Goal: Find specific page/section: Find specific page/section

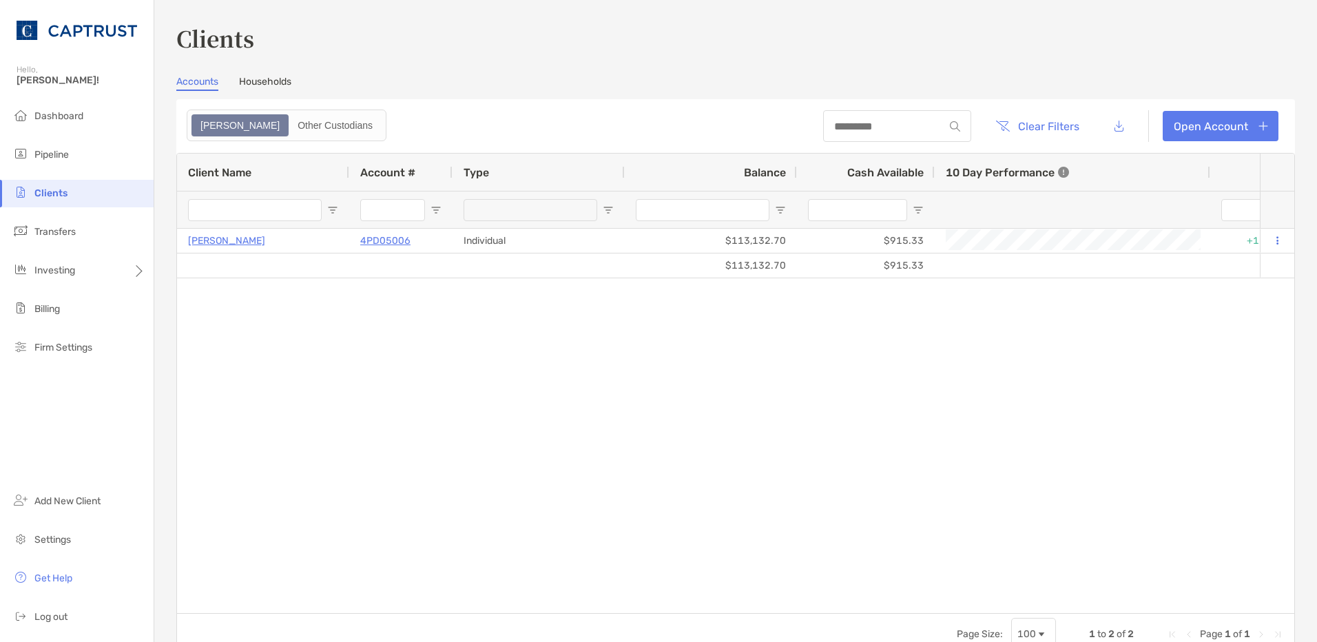
type input "***"
click at [249, 74] on div "Clients Accounts Households Zoe Other Custodians Clear Filters Open Account 0 t…" at bounding box center [735, 338] width 1118 height 633
click at [251, 79] on link "Households" at bounding box center [265, 83] width 52 height 15
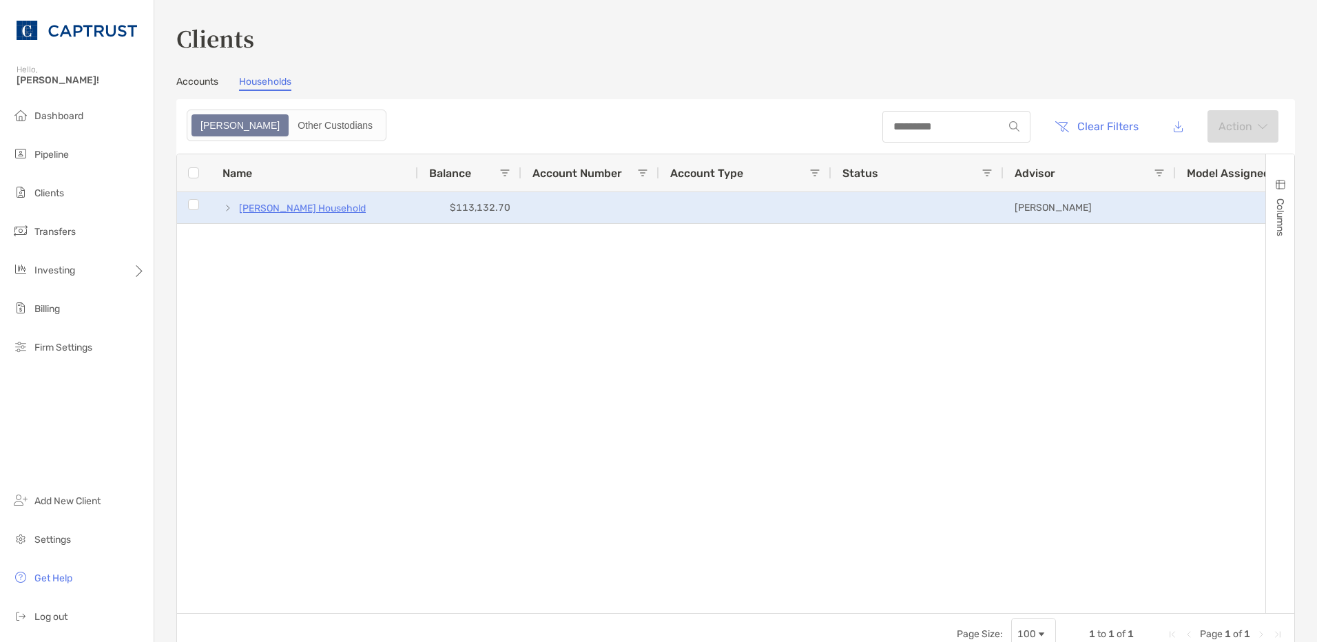
click at [284, 211] on p "[PERSON_NAME] Household" at bounding box center [302, 208] width 127 height 17
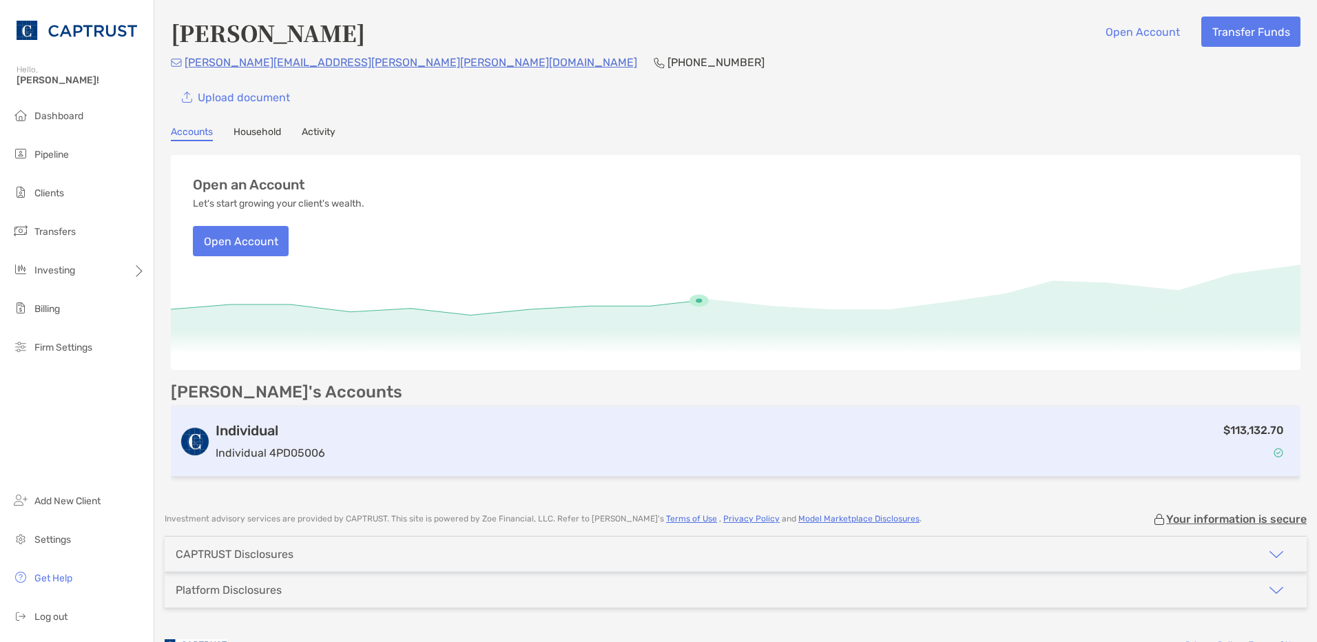
click at [1273, 450] on img at bounding box center [1278, 453] width 10 height 10
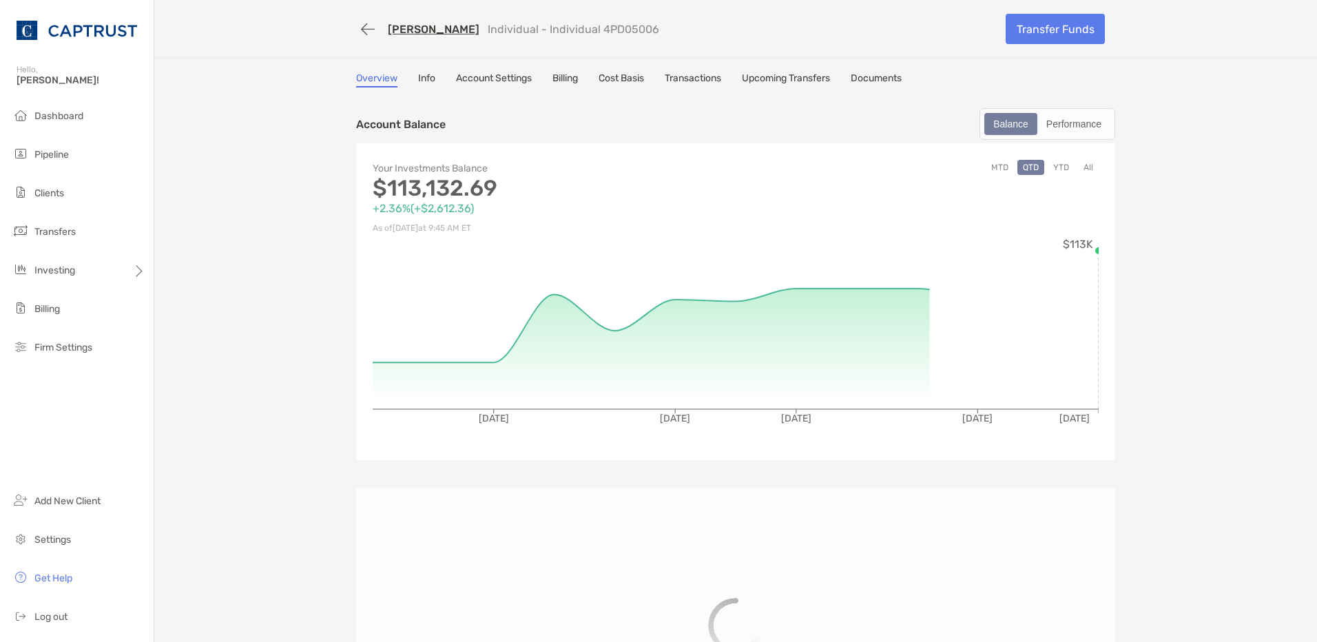
click at [693, 77] on link "Transactions" at bounding box center [693, 79] width 56 height 15
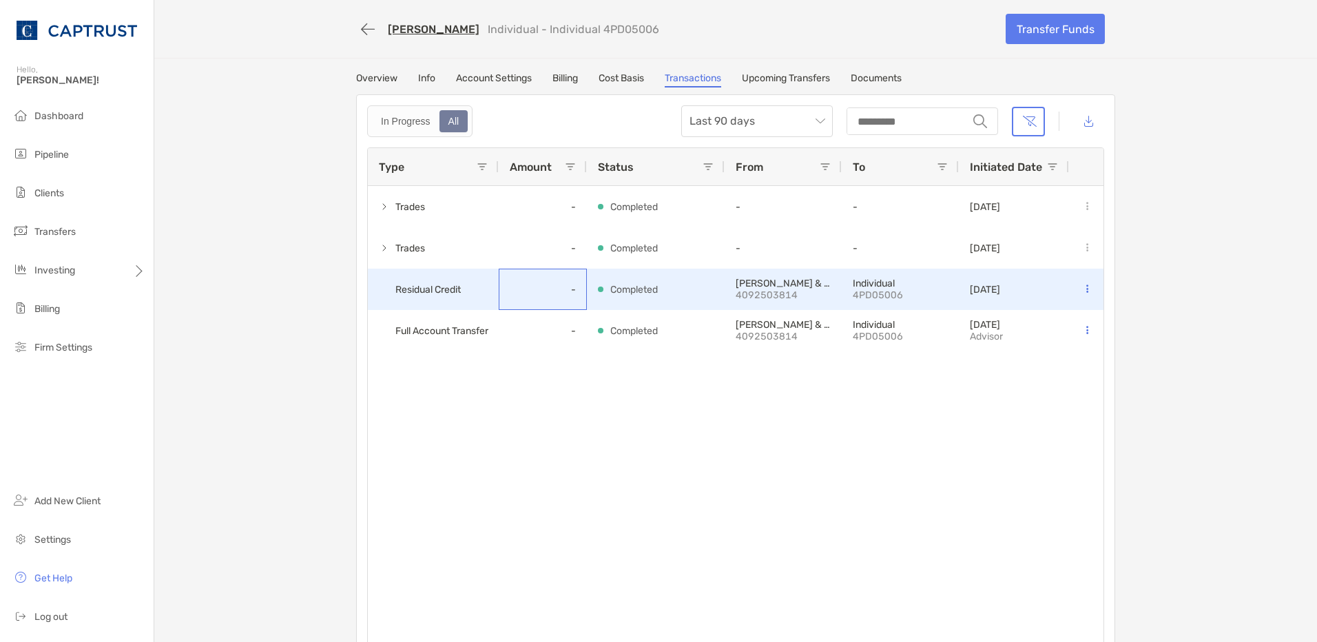
click at [499, 295] on div "-" at bounding box center [543, 289] width 88 height 41
click at [738, 284] on p "[PERSON_NAME] & CO." at bounding box center [782, 284] width 95 height 12
click at [668, 287] on div "Completed" at bounding box center [656, 289] width 116 height 40
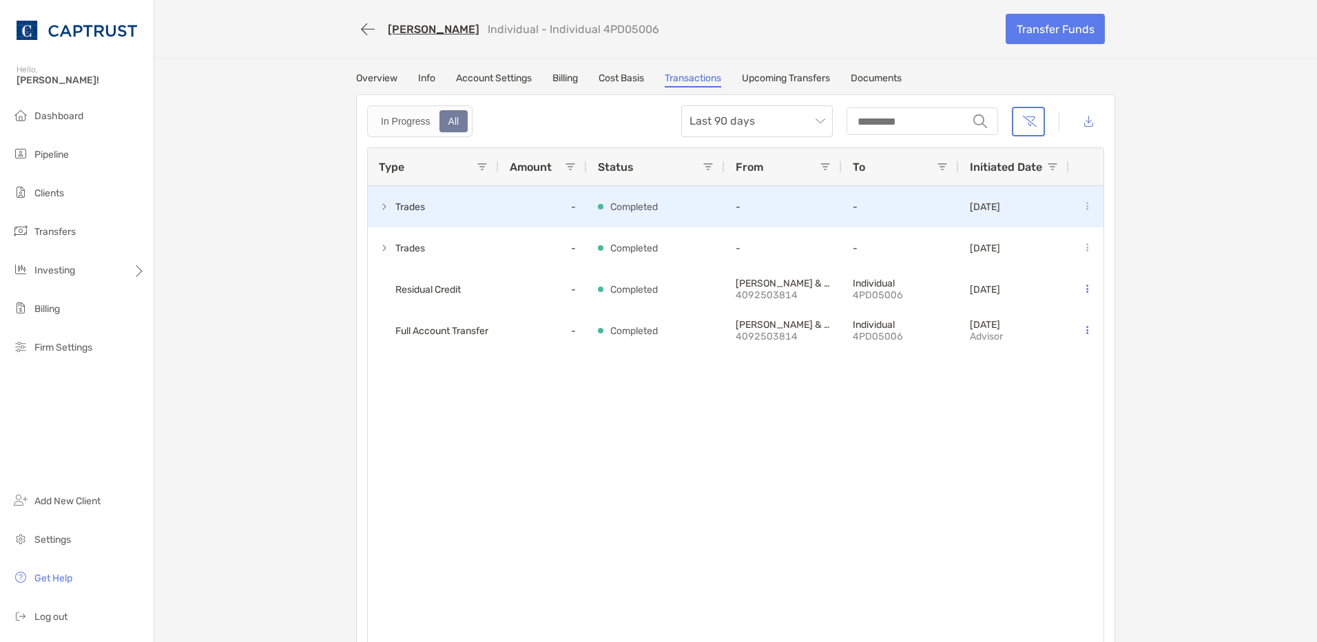
click at [381, 203] on span at bounding box center [384, 206] width 11 height 11
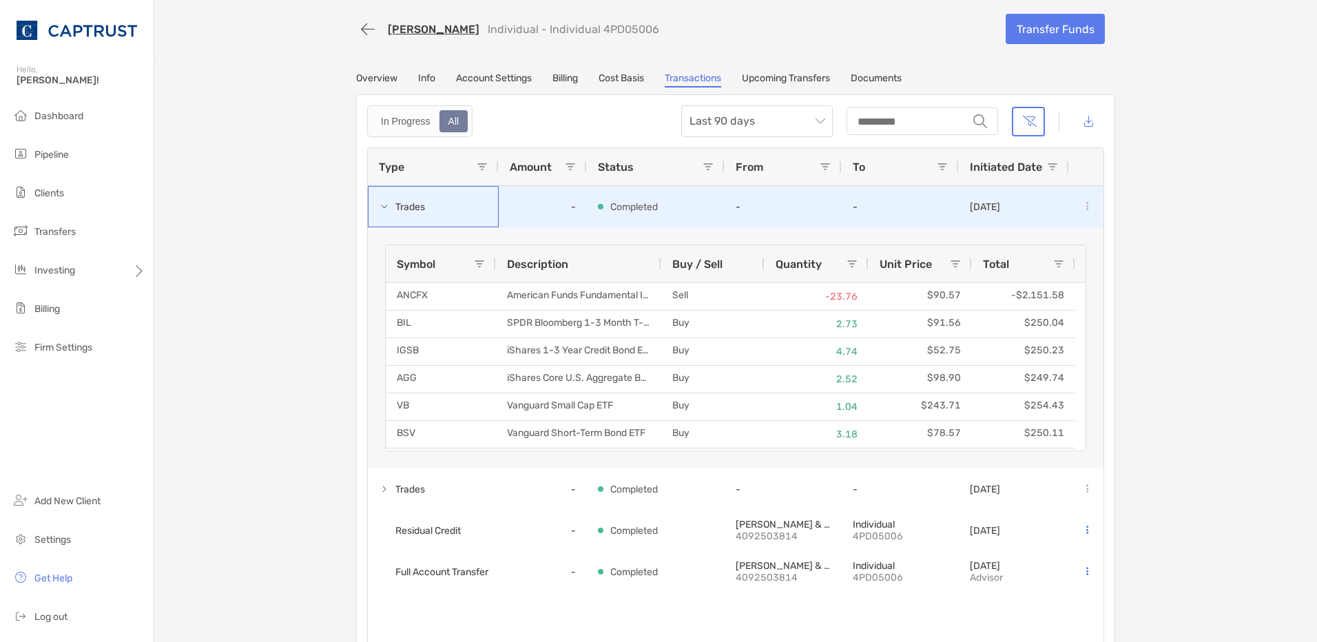
click at [385, 207] on span "Trades" at bounding box center [403, 207] width 48 height 23
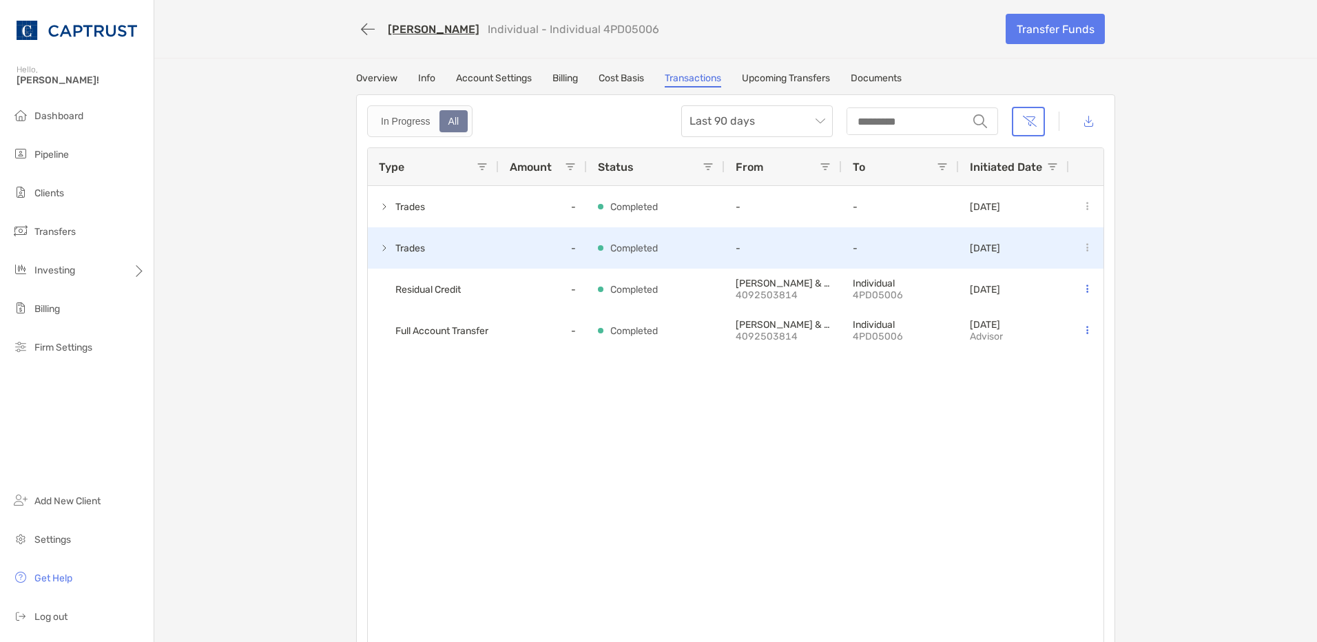
click at [386, 247] on span "Trades" at bounding box center [403, 248] width 48 height 23
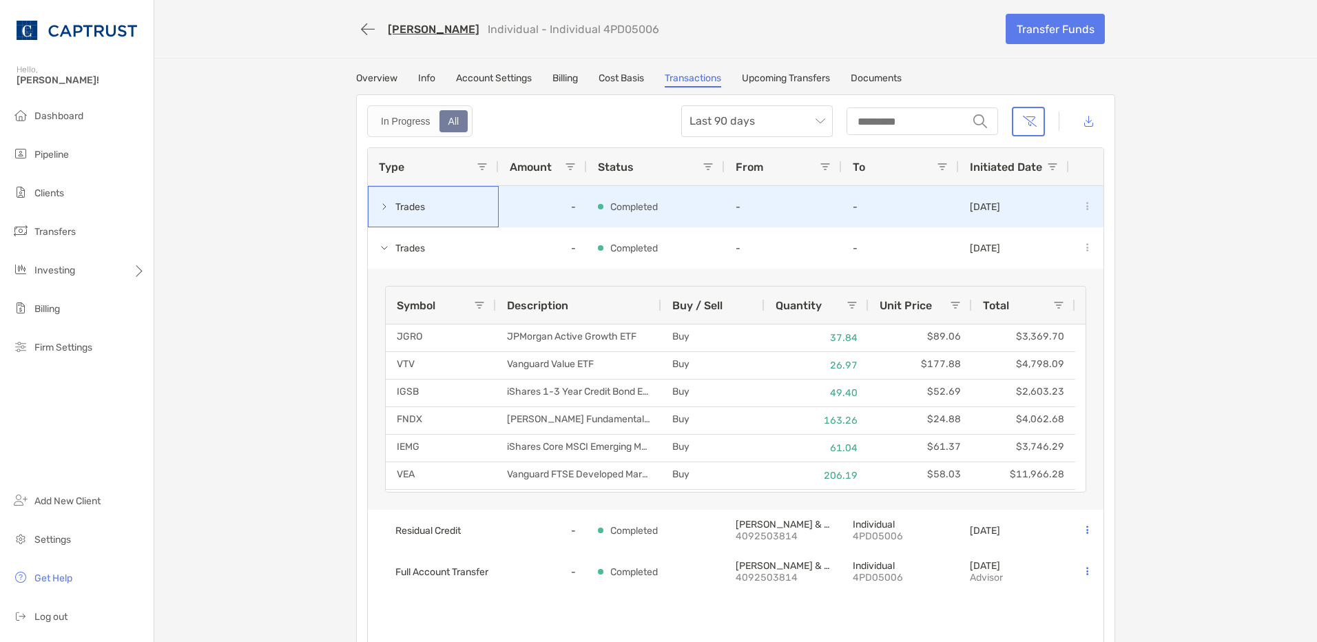
click at [379, 208] on span at bounding box center [384, 206] width 11 height 11
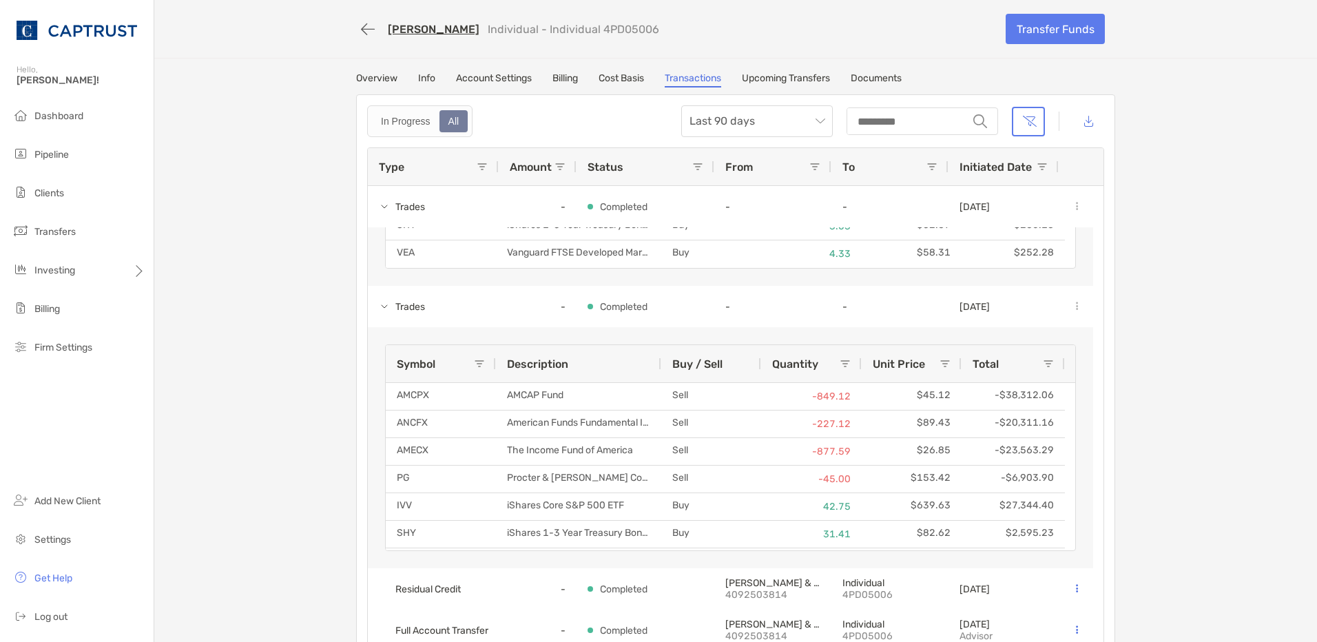
click at [385, 82] on link "Overview" at bounding box center [376, 79] width 41 height 15
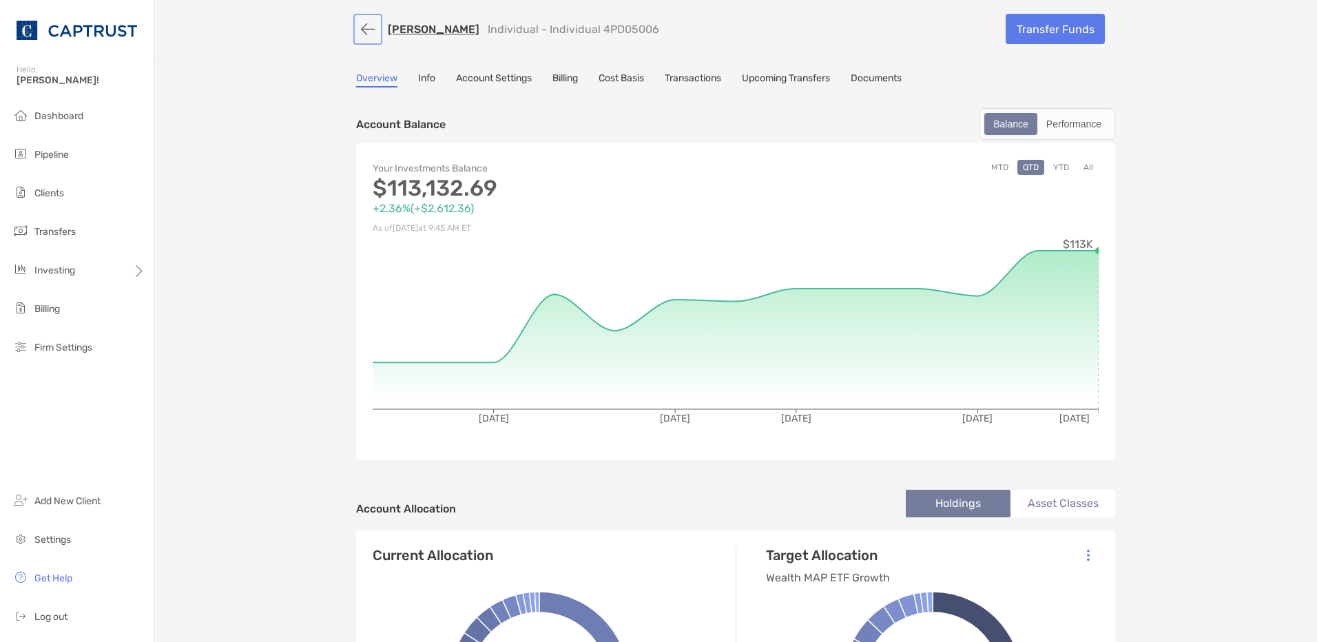
click at [361, 29] on button "button" at bounding box center [367, 29] width 23 height 25
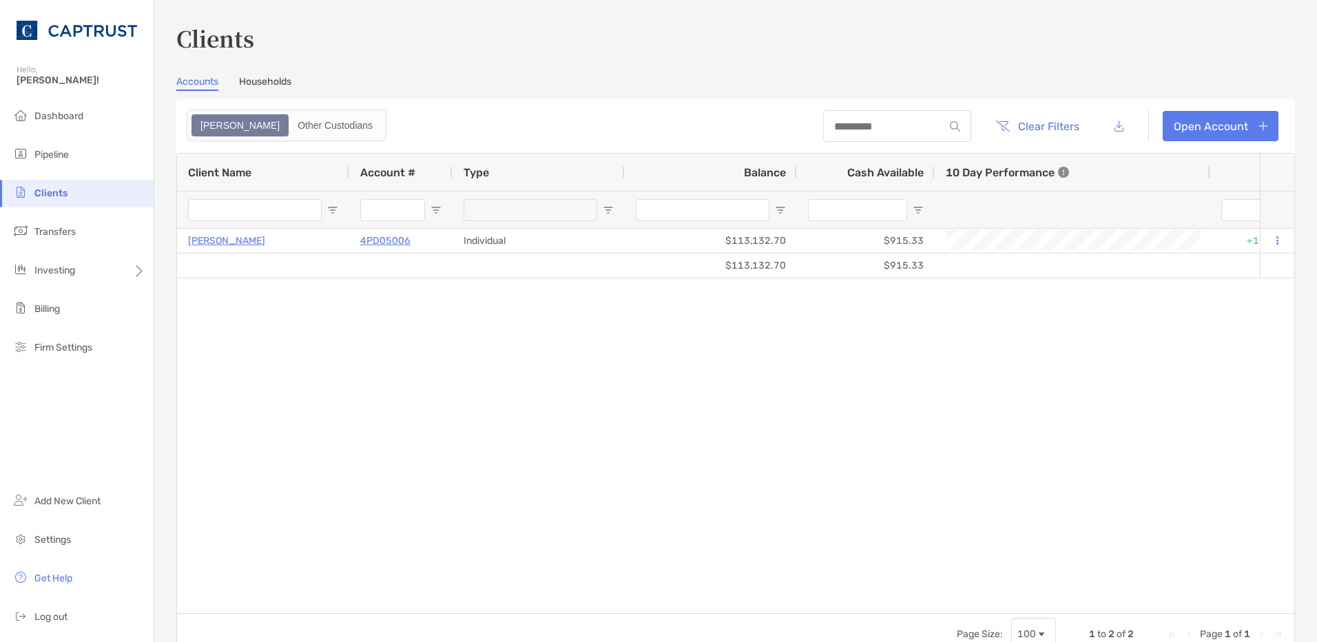
type input "***"
click at [268, 80] on link "Households" at bounding box center [265, 83] width 52 height 15
